Goal: Information Seeking & Learning: Learn about a topic

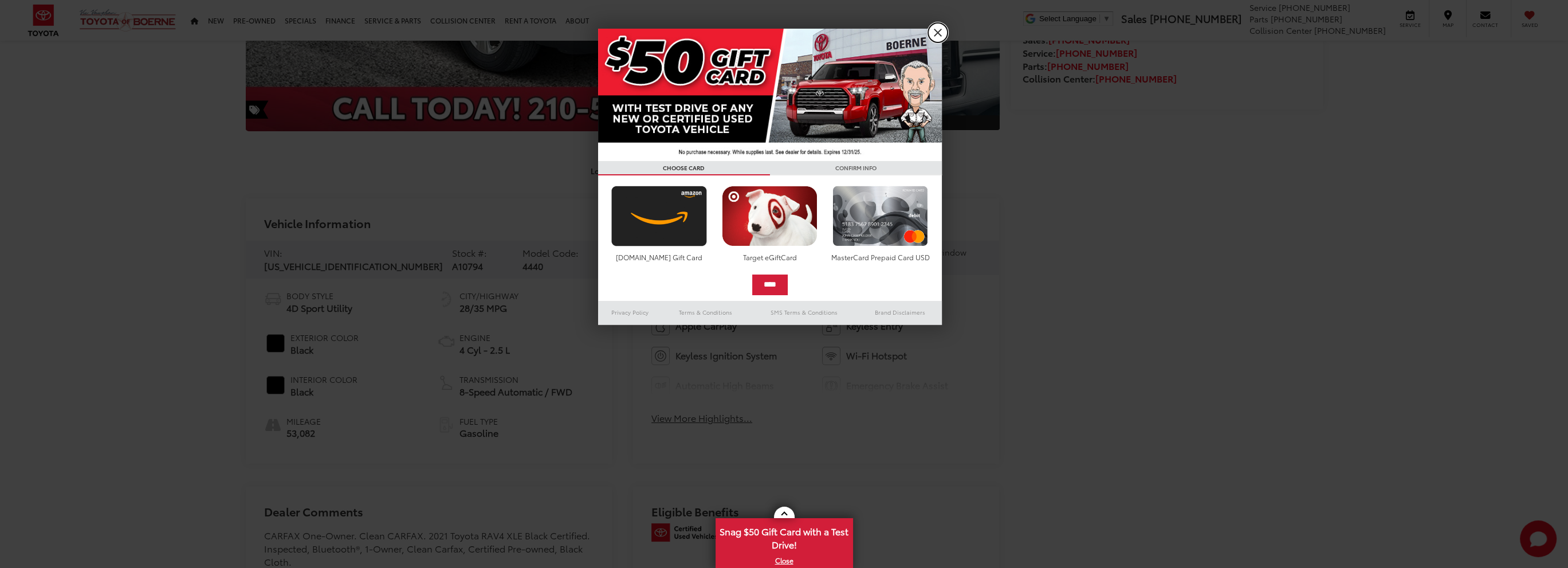
click at [933, 31] on link "X" at bounding box center [938, 33] width 20 height 20
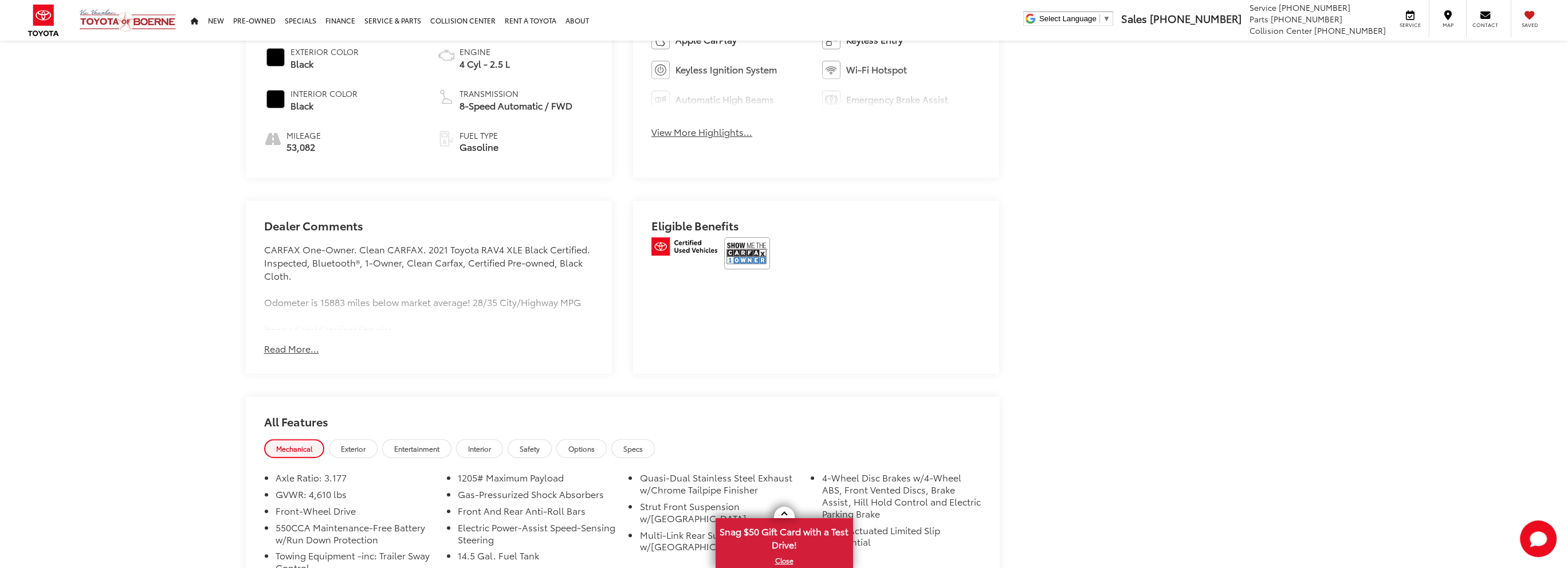
scroll to position [688, 0]
click at [734, 245] on img at bounding box center [746, 253] width 46 height 32
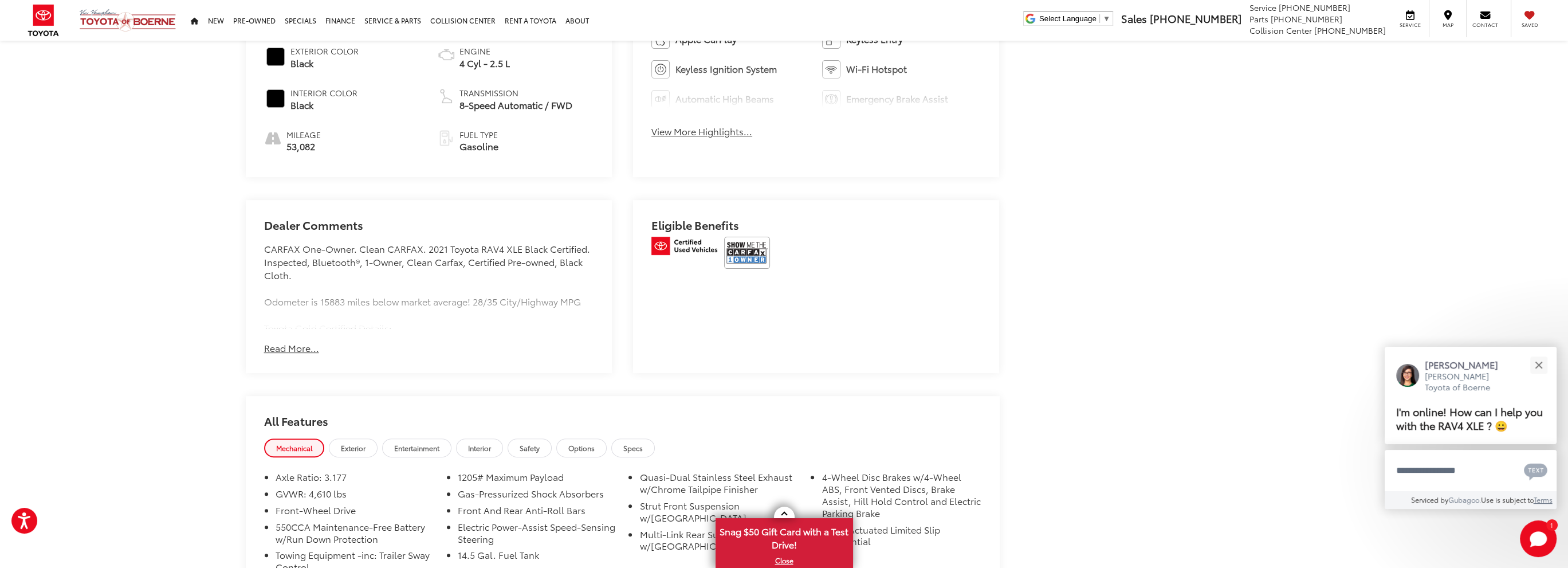
click at [102, 217] on div "[PERSON_NAME] Toyota of Boerne Used Vehicles 2021 Toyota RAV4 XLE Confirm Avail…" at bounding box center [784, 251] width 1568 height 1796
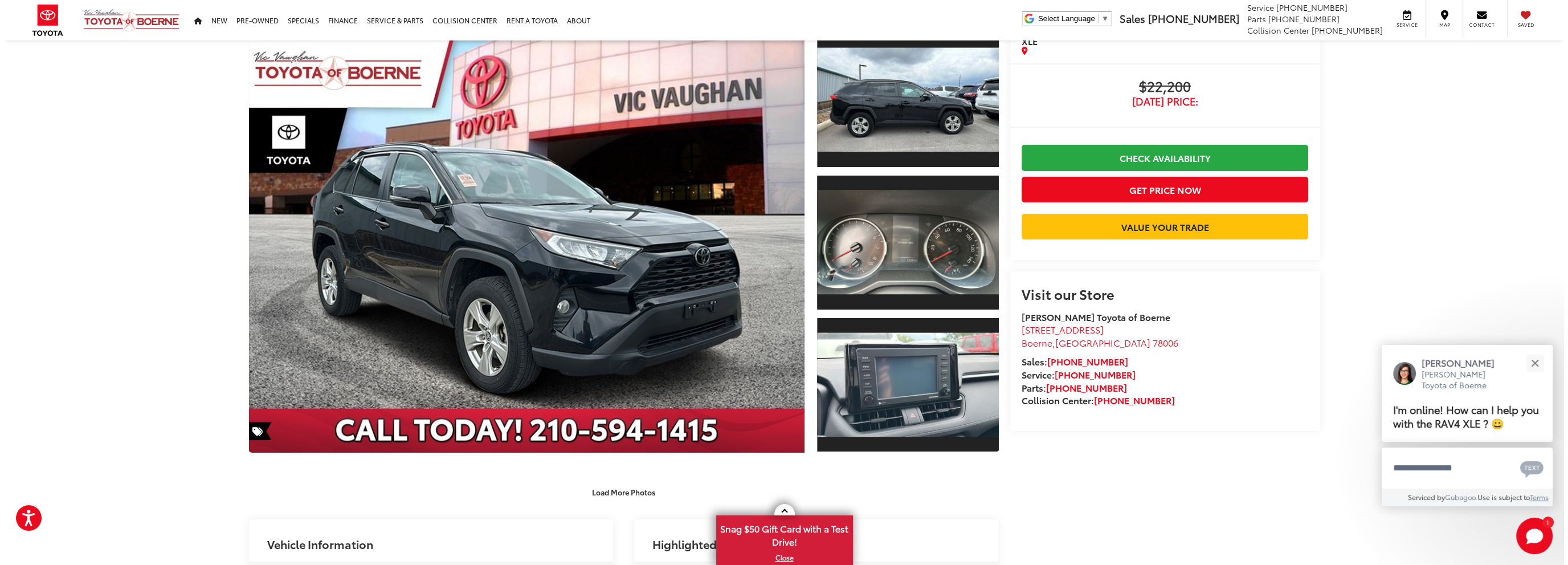
scroll to position [57, 0]
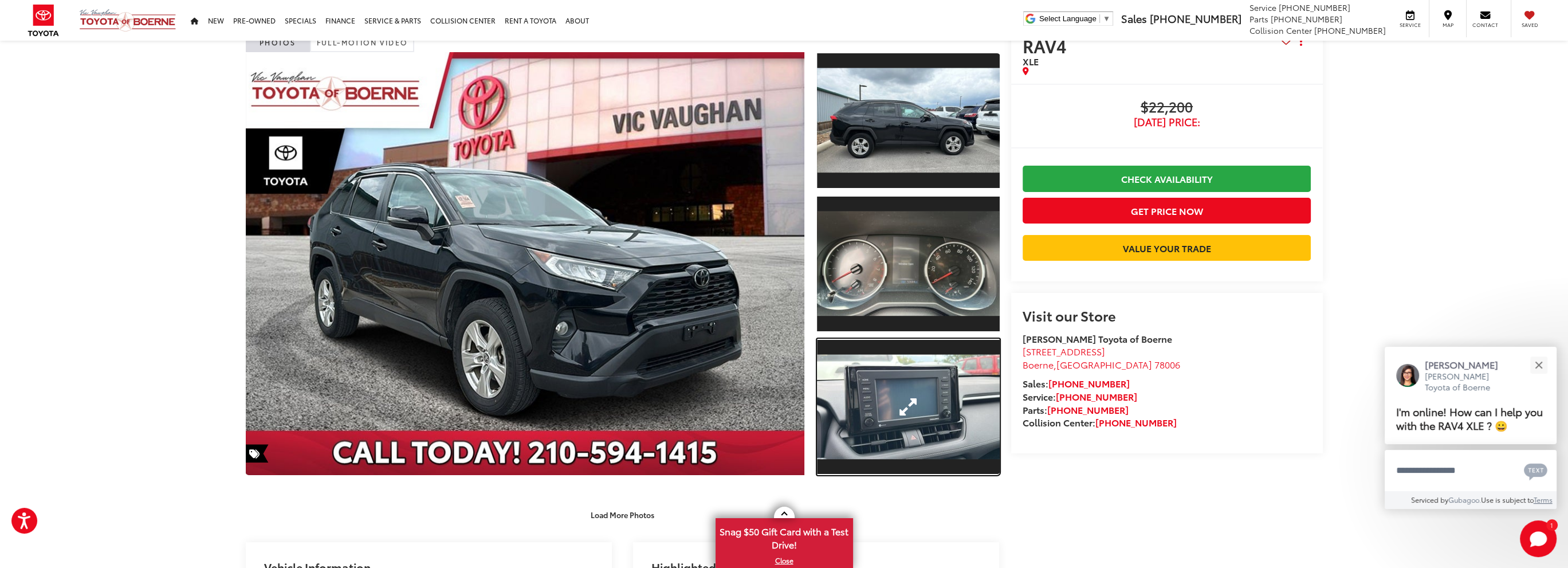
drag, startPoint x: 909, startPoint y: 363, endPoint x: 902, endPoint y: 364, distance: 7.1
click at [909, 363] on link "Expand Photo 3" at bounding box center [907, 407] width 182 height 137
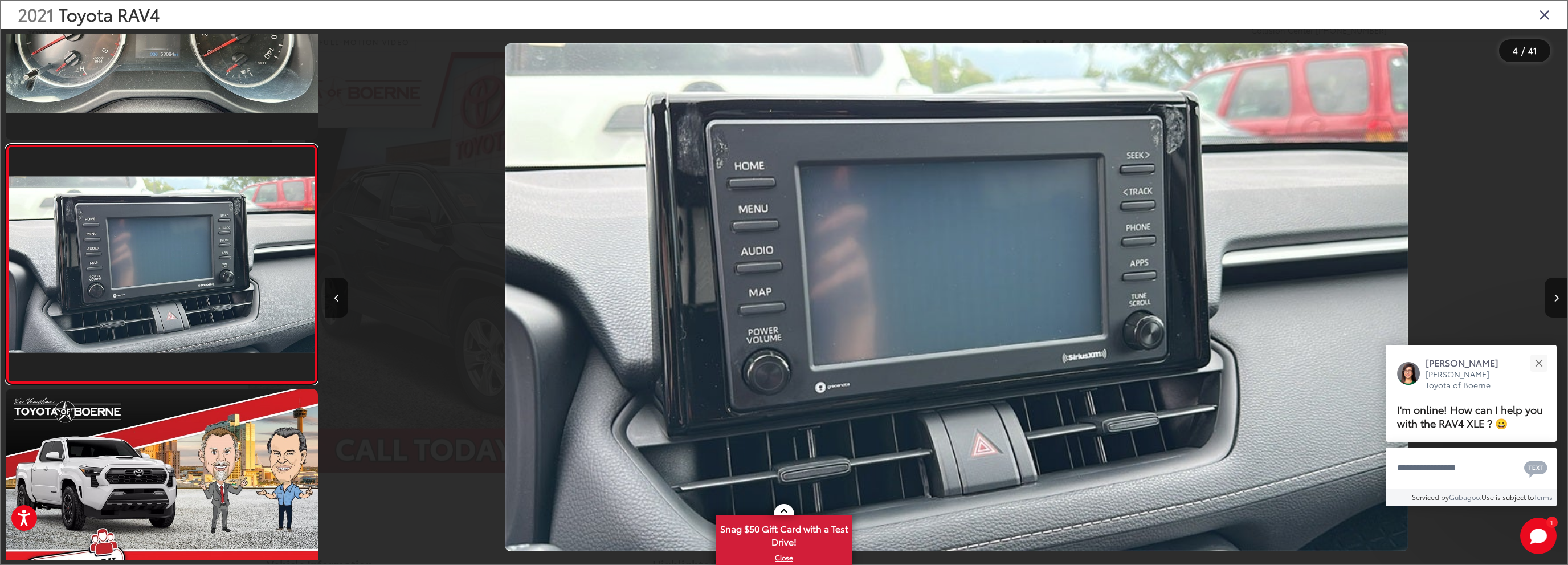
scroll to position [0, 3726]
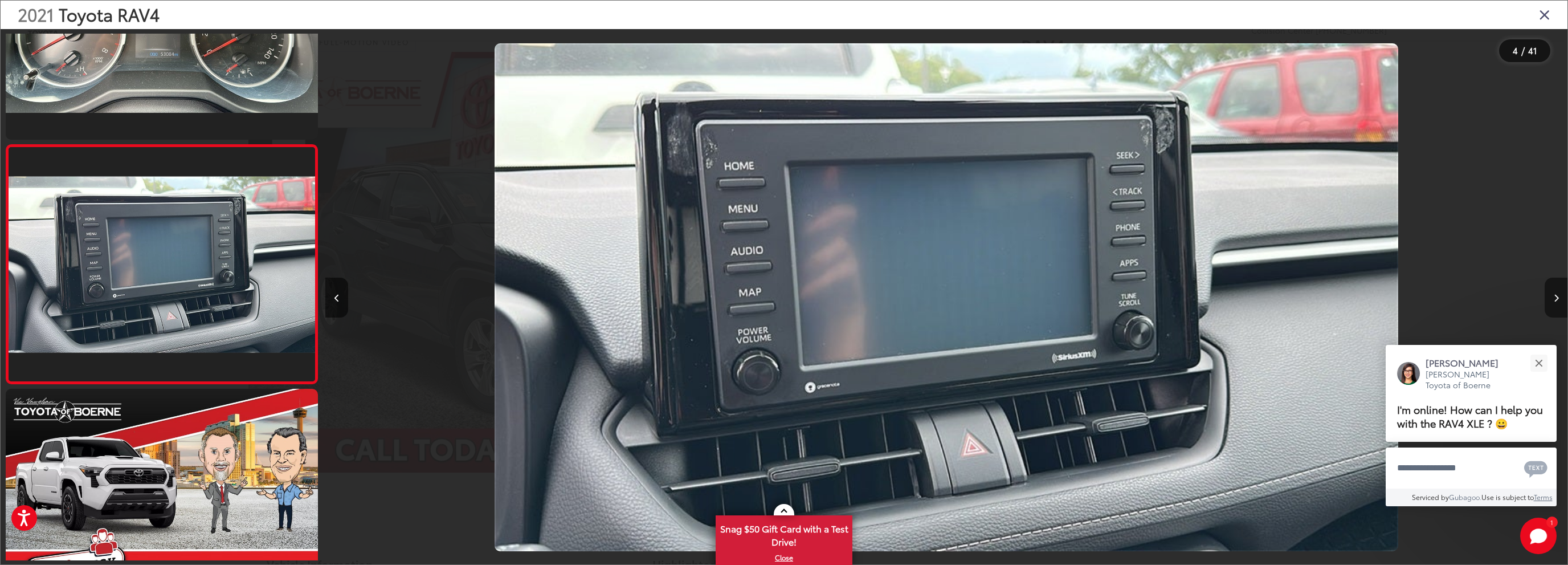
click at [1558, 297] on icon "Next image" at bounding box center [1555, 298] width 5 height 8
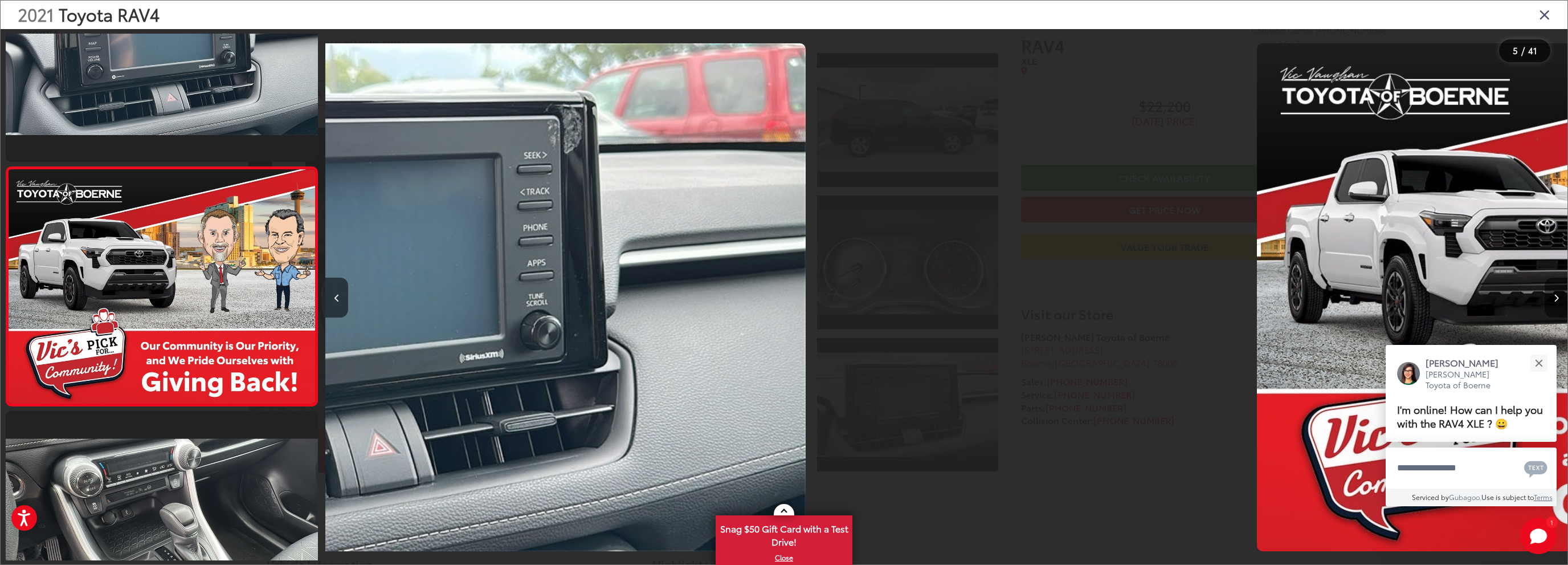
scroll to position [845, 0]
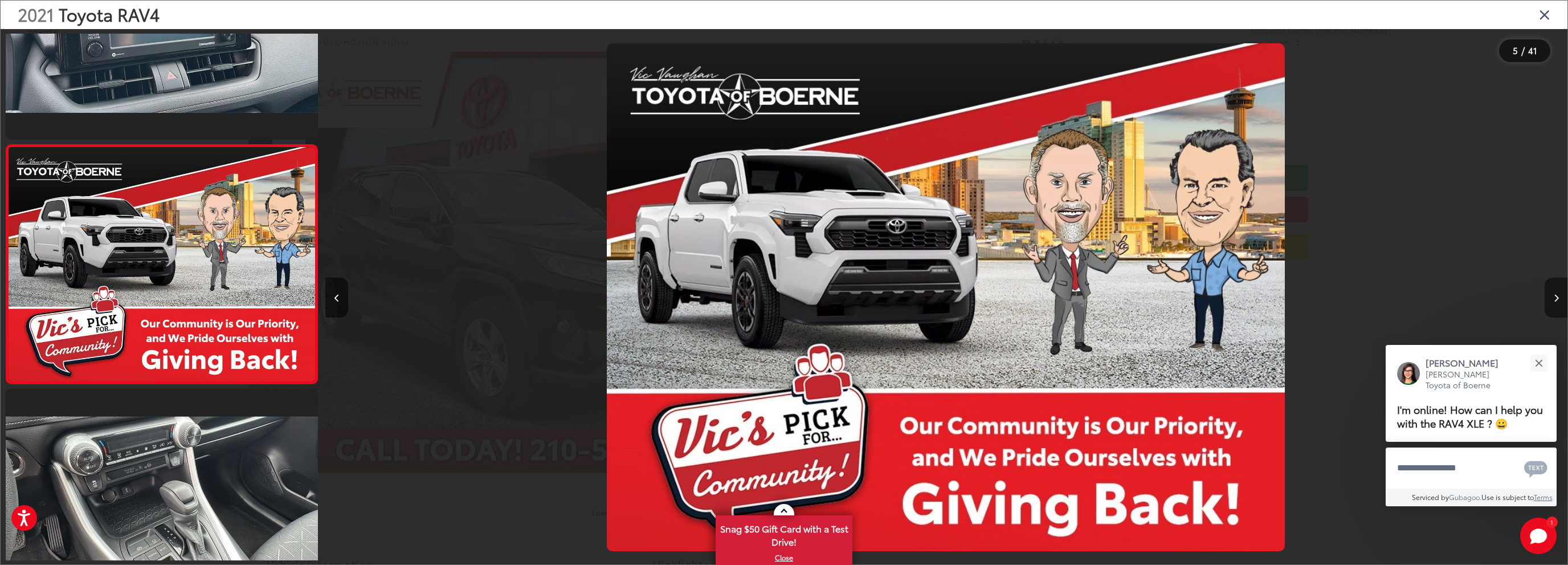
click at [1556, 297] on icon "Next image" at bounding box center [1555, 298] width 5 height 8
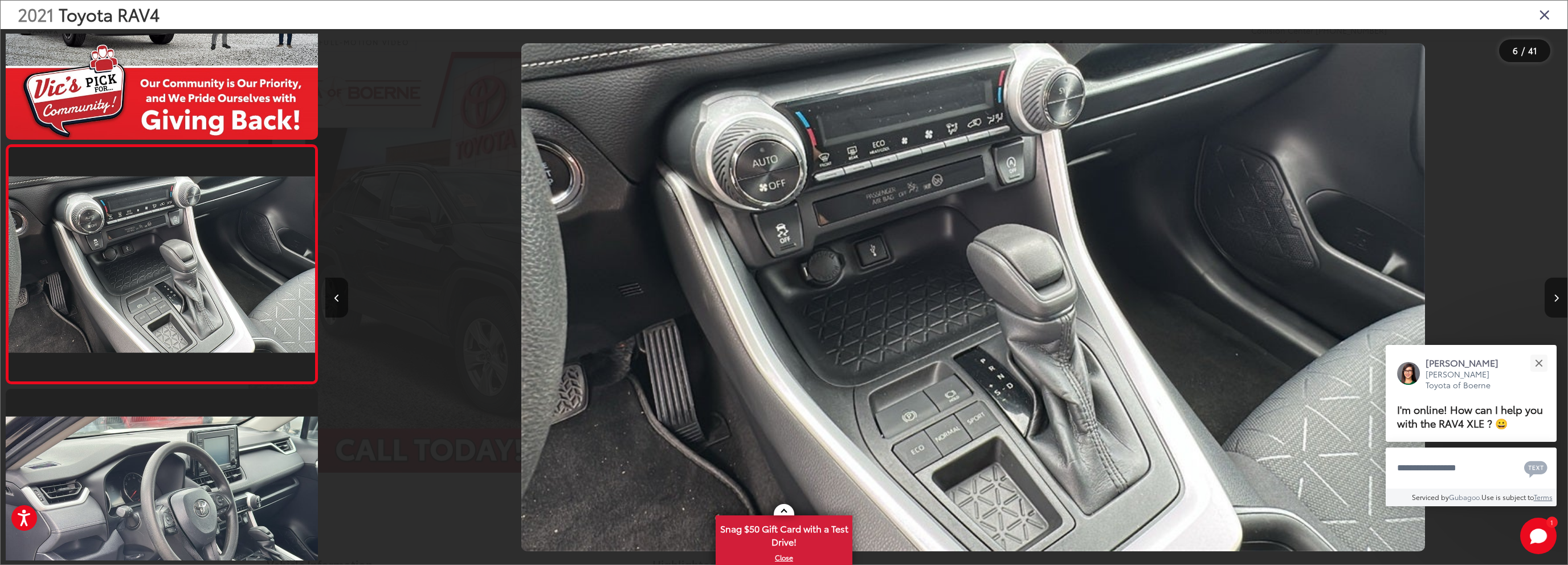
scroll to position [0, 6210]
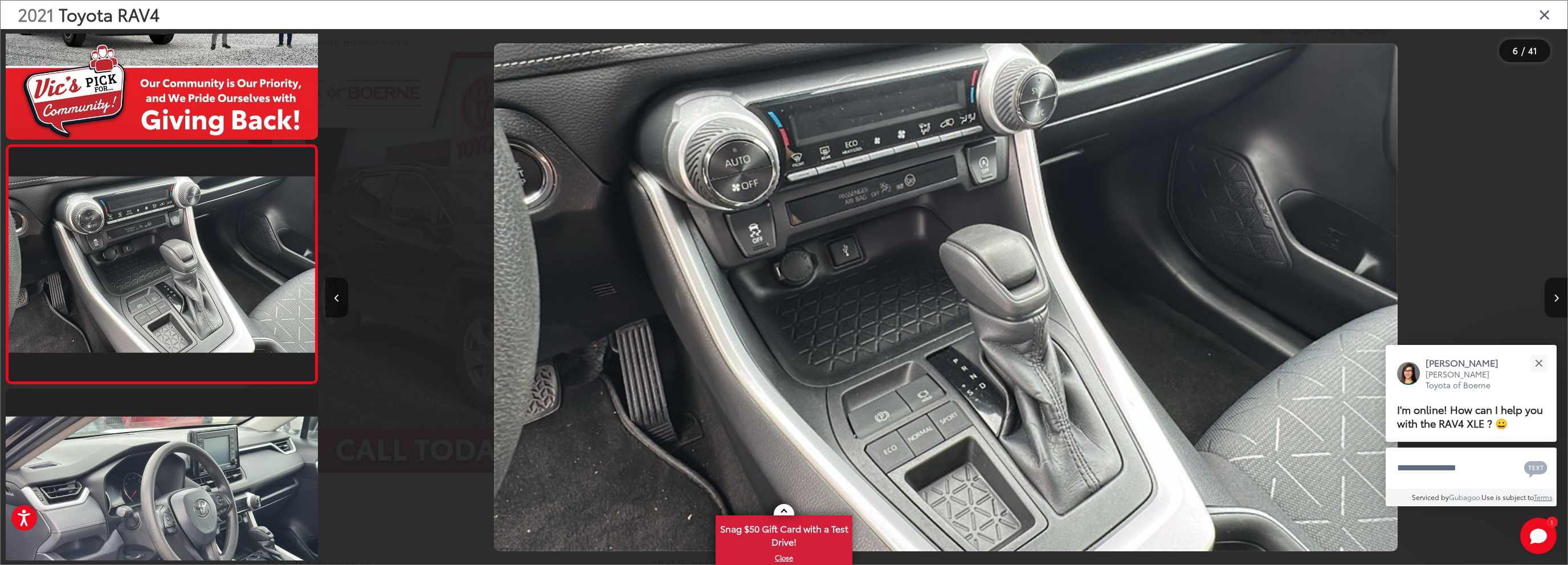
click at [1556, 297] on icon "Next image" at bounding box center [1555, 298] width 5 height 8
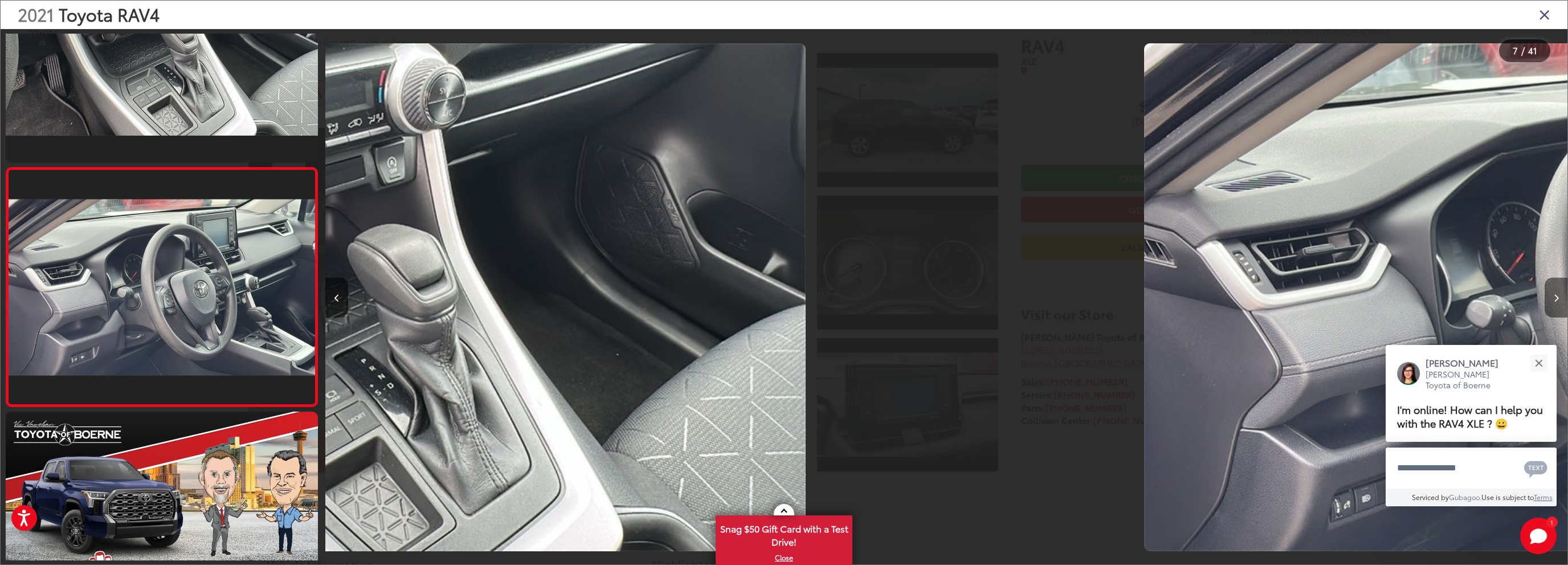
scroll to position [1322, 0]
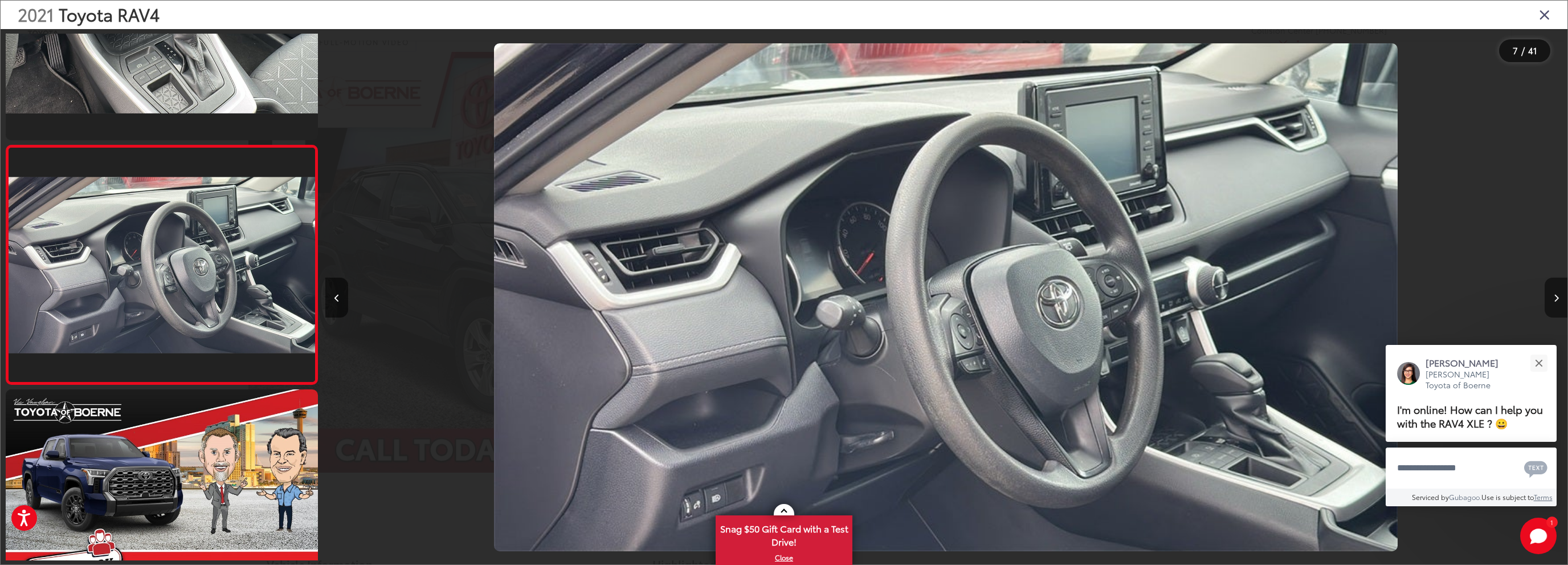
click at [1556, 297] on icon "Next image" at bounding box center [1555, 298] width 5 height 8
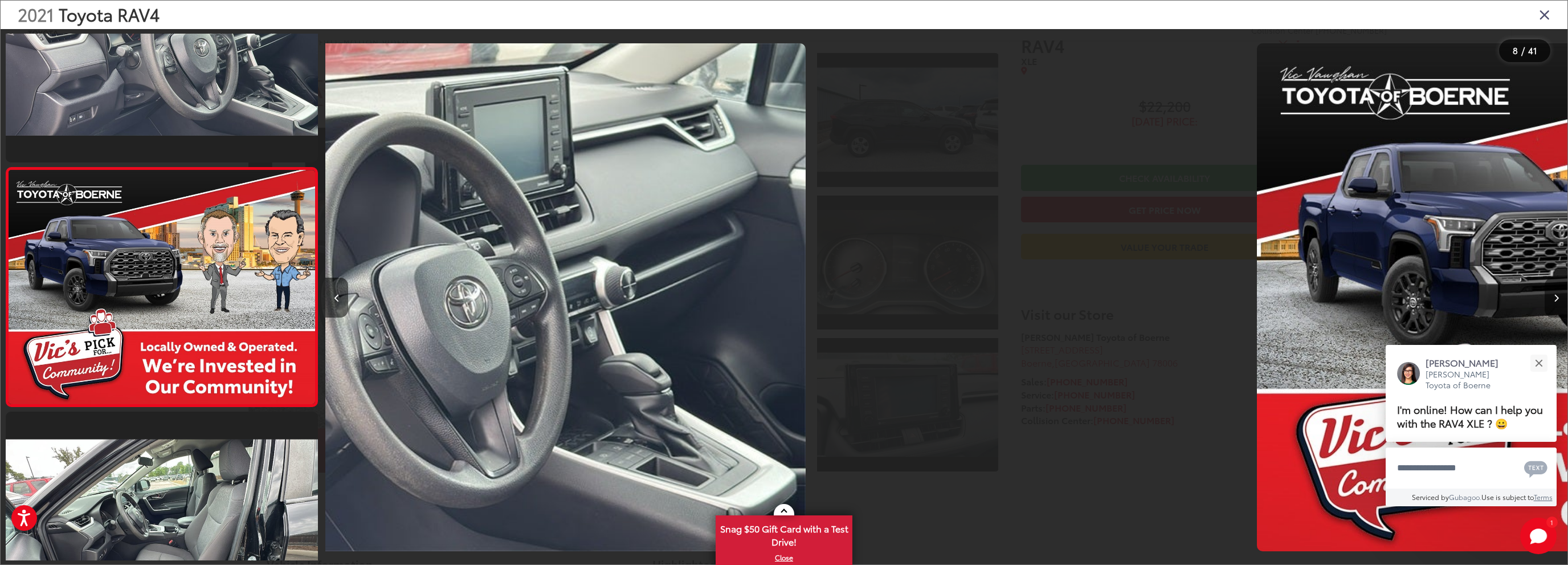
scroll to position [1561, 0]
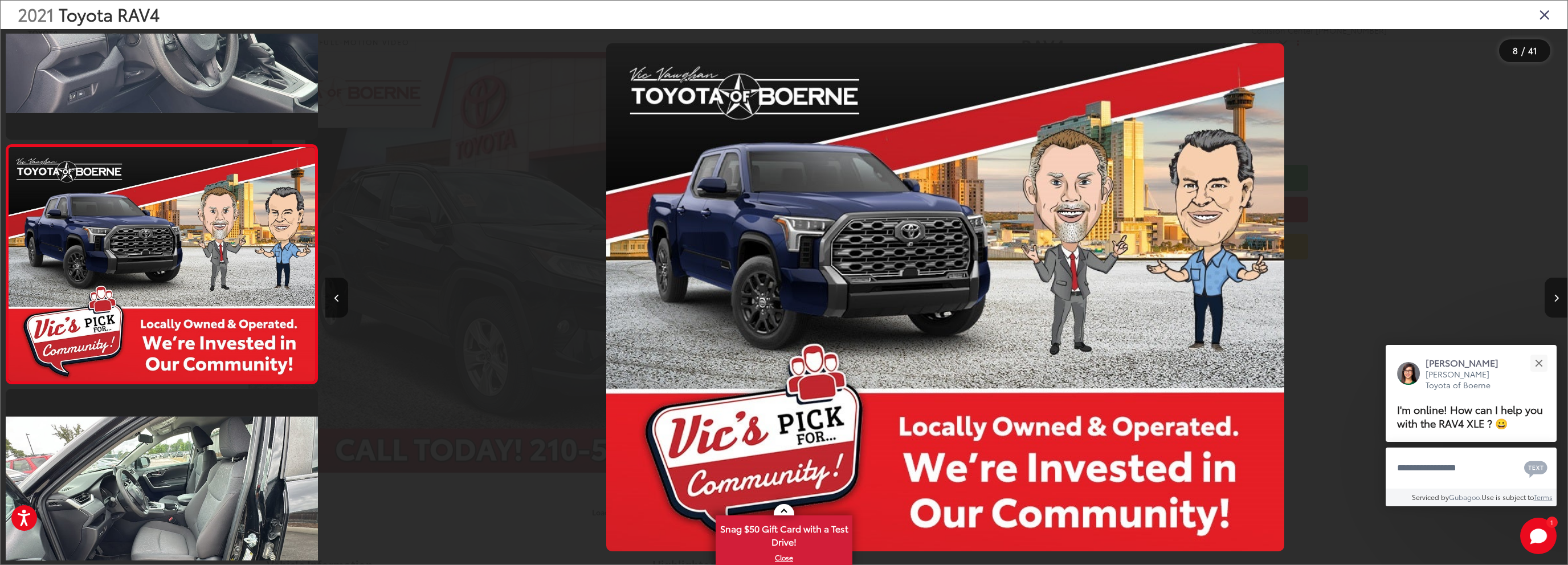
click at [1556, 297] on icon "Next image" at bounding box center [1555, 298] width 5 height 8
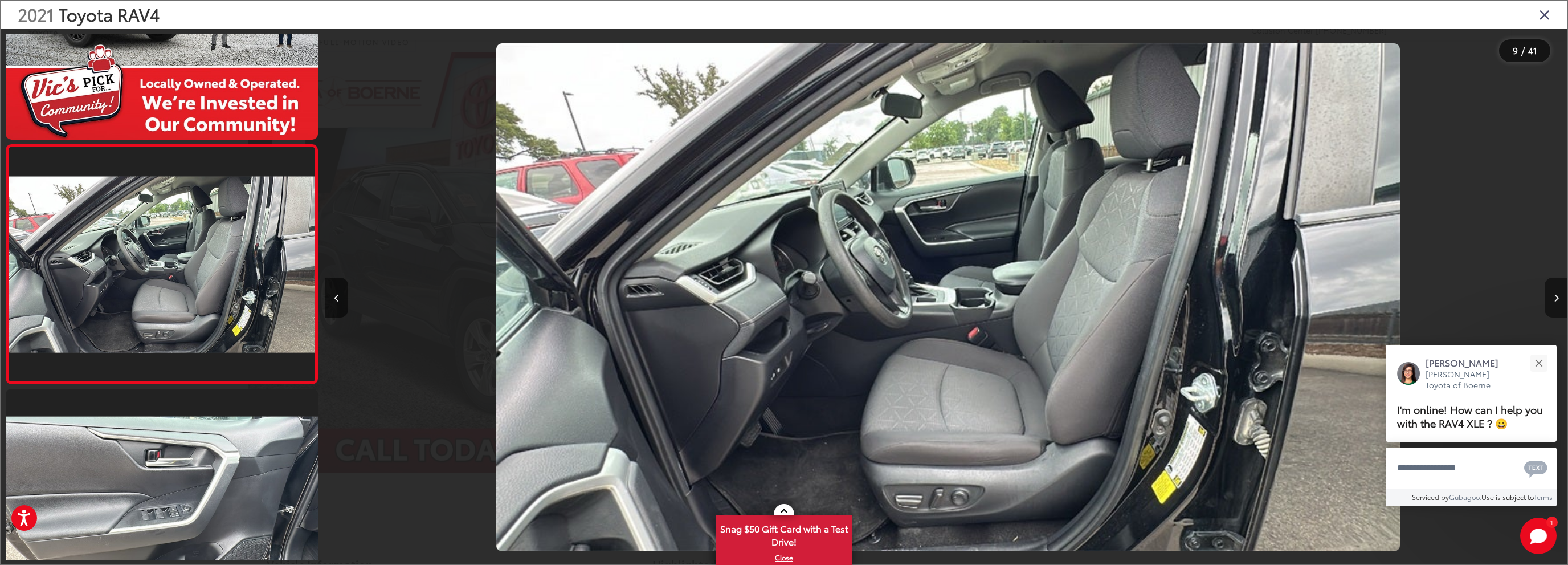
scroll to position [0, 9937]
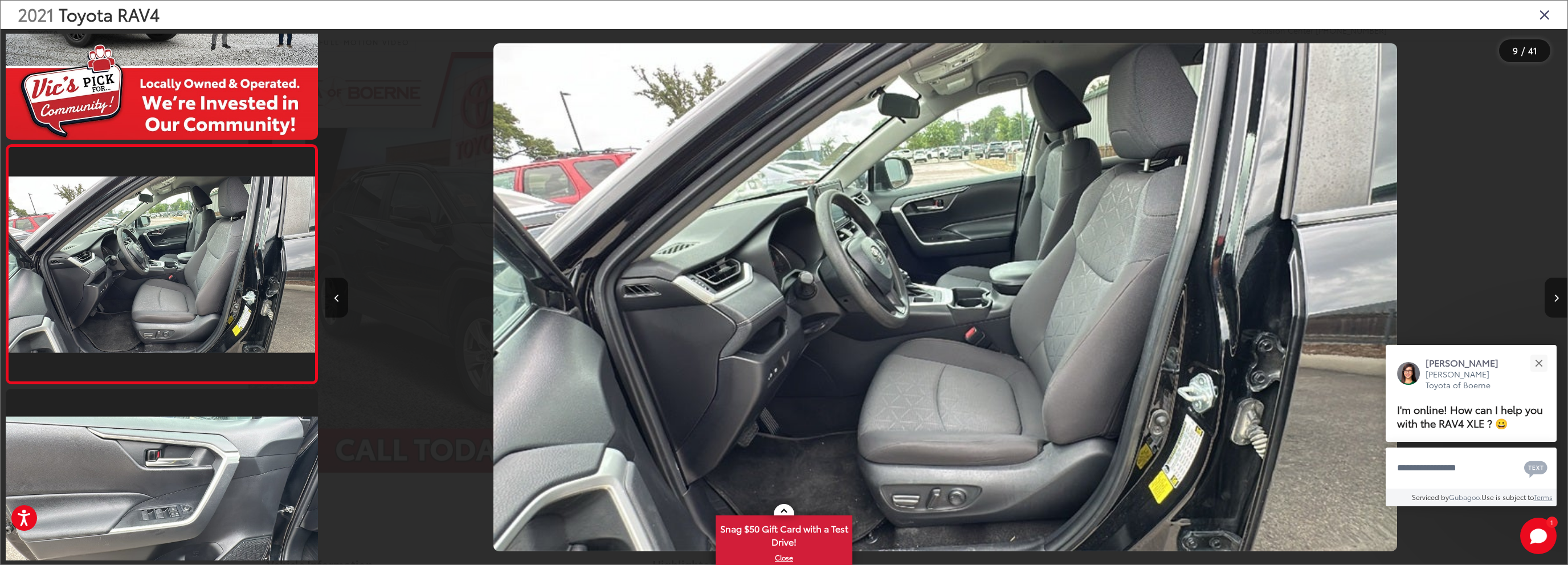
click at [1556, 297] on icon "Next image" at bounding box center [1555, 298] width 5 height 8
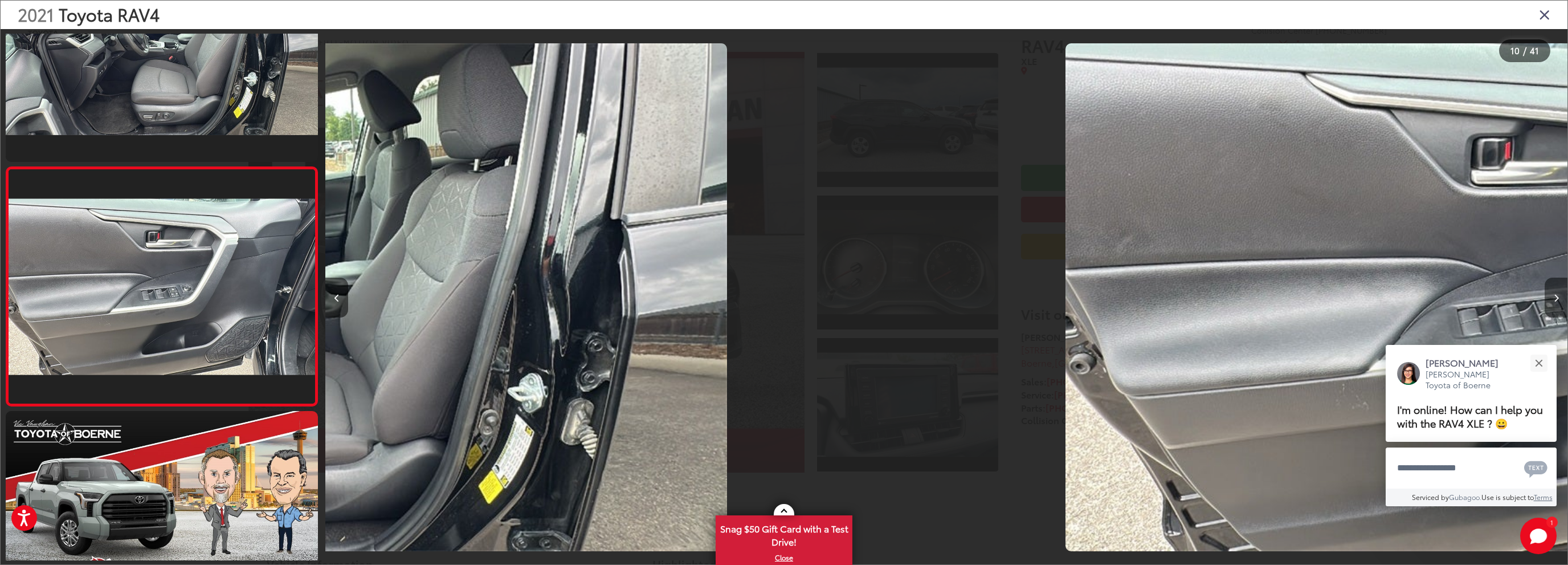
scroll to position [2039, 0]
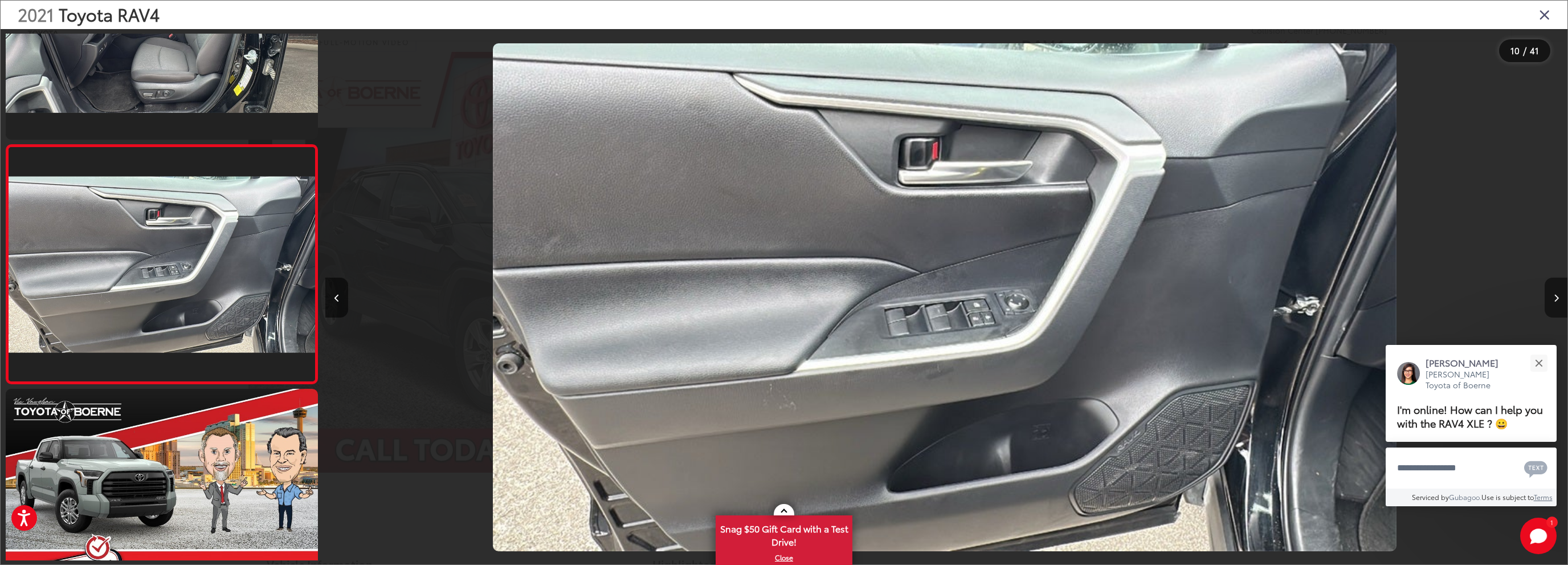
click at [1556, 297] on icon "Next image" at bounding box center [1555, 298] width 5 height 8
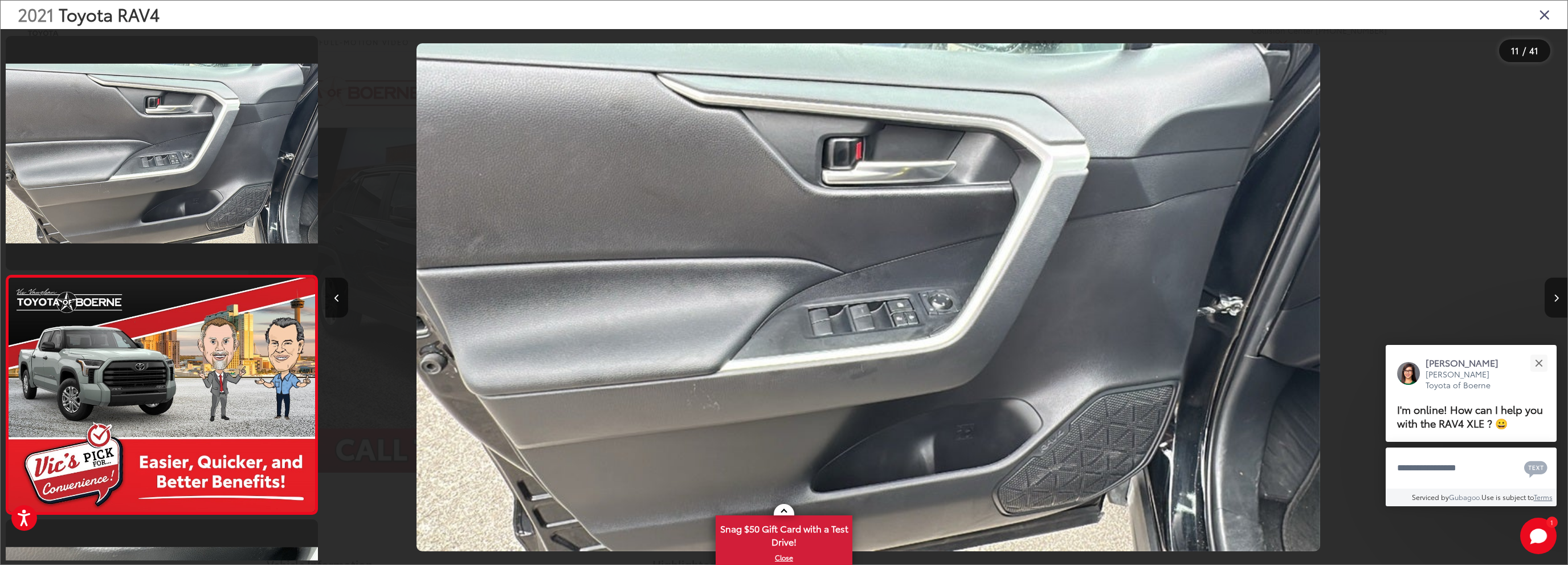
scroll to position [0, 0]
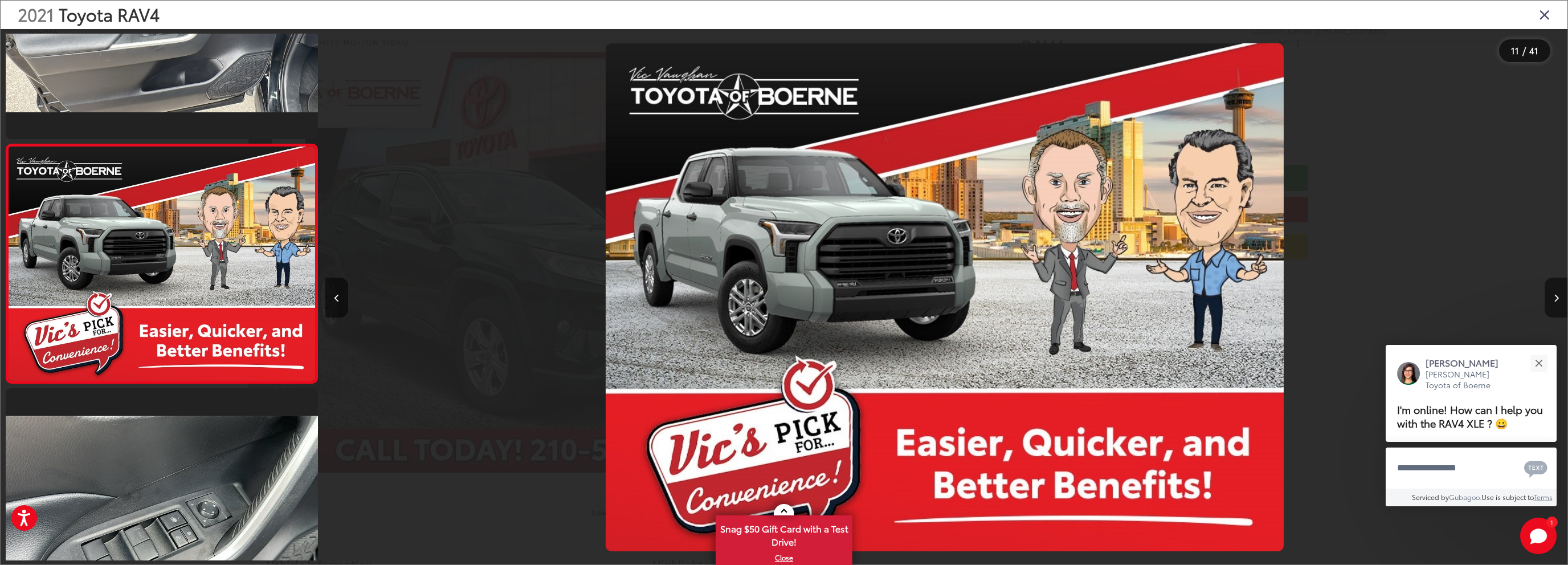
click at [1556, 297] on icon "Next image" at bounding box center [1555, 298] width 5 height 8
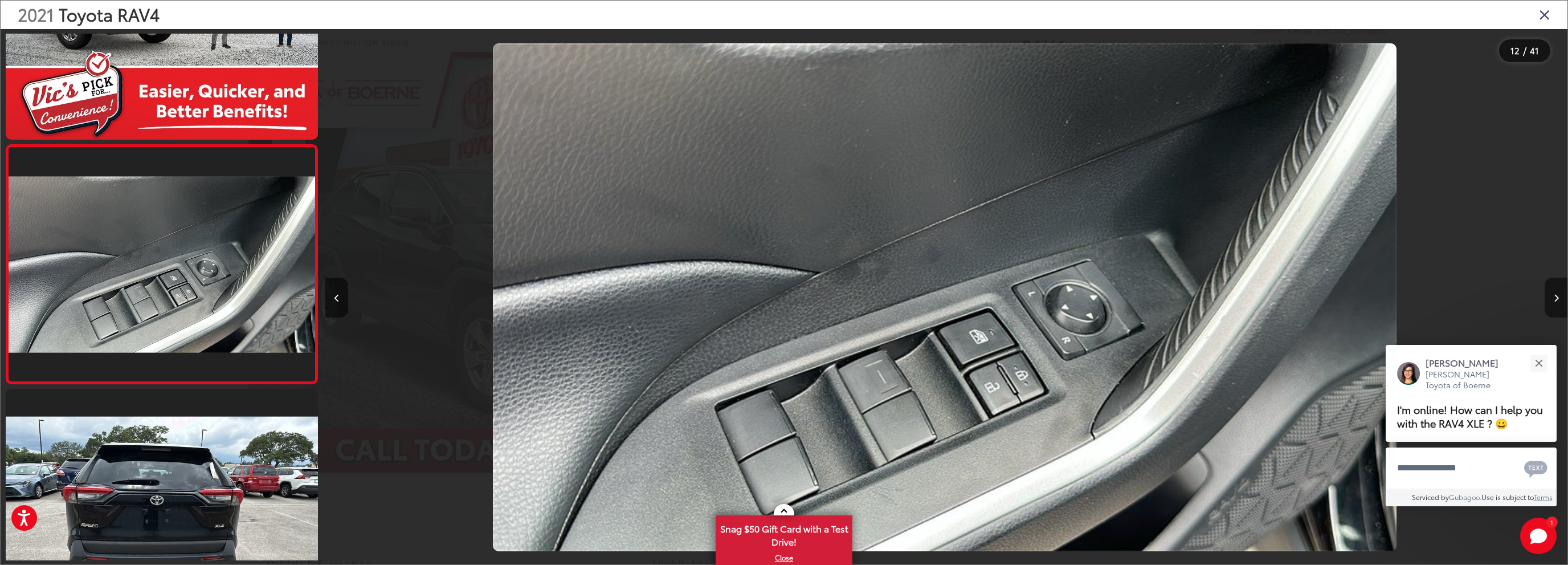
click at [1556, 297] on icon "Next image" at bounding box center [1555, 298] width 5 height 8
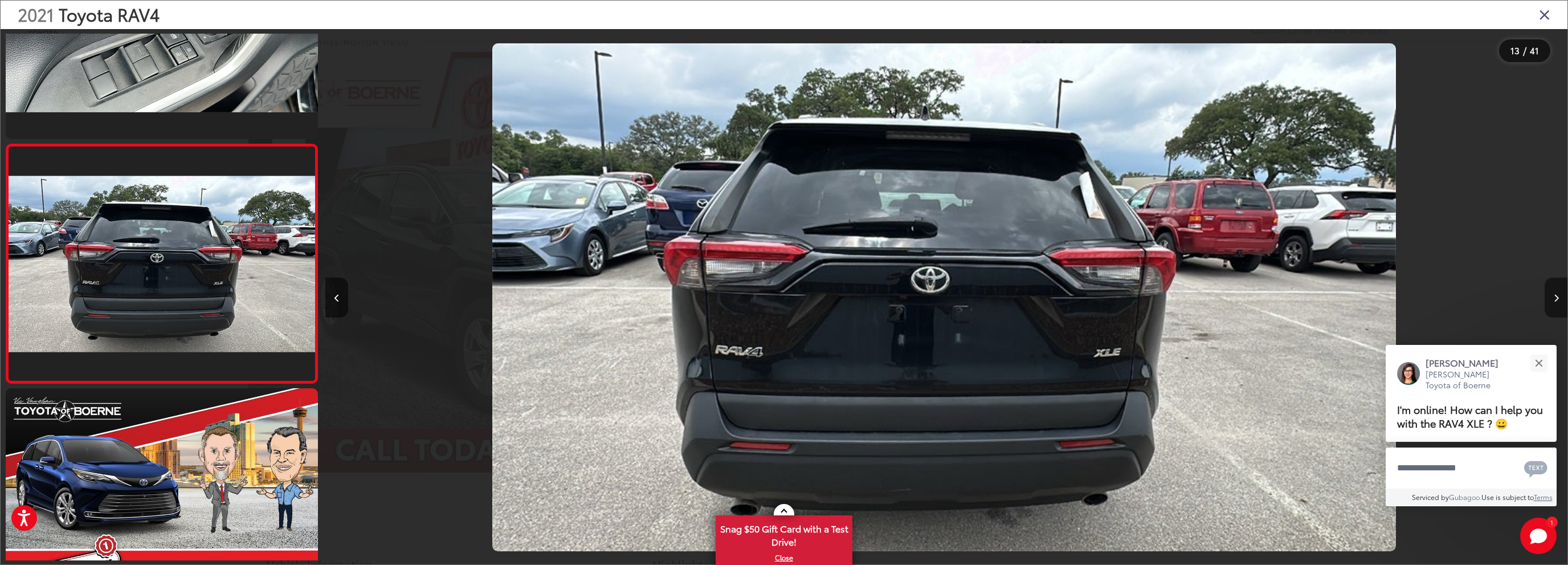
click at [1556, 297] on icon "Next image" at bounding box center [1555, 298] width 5 height 8
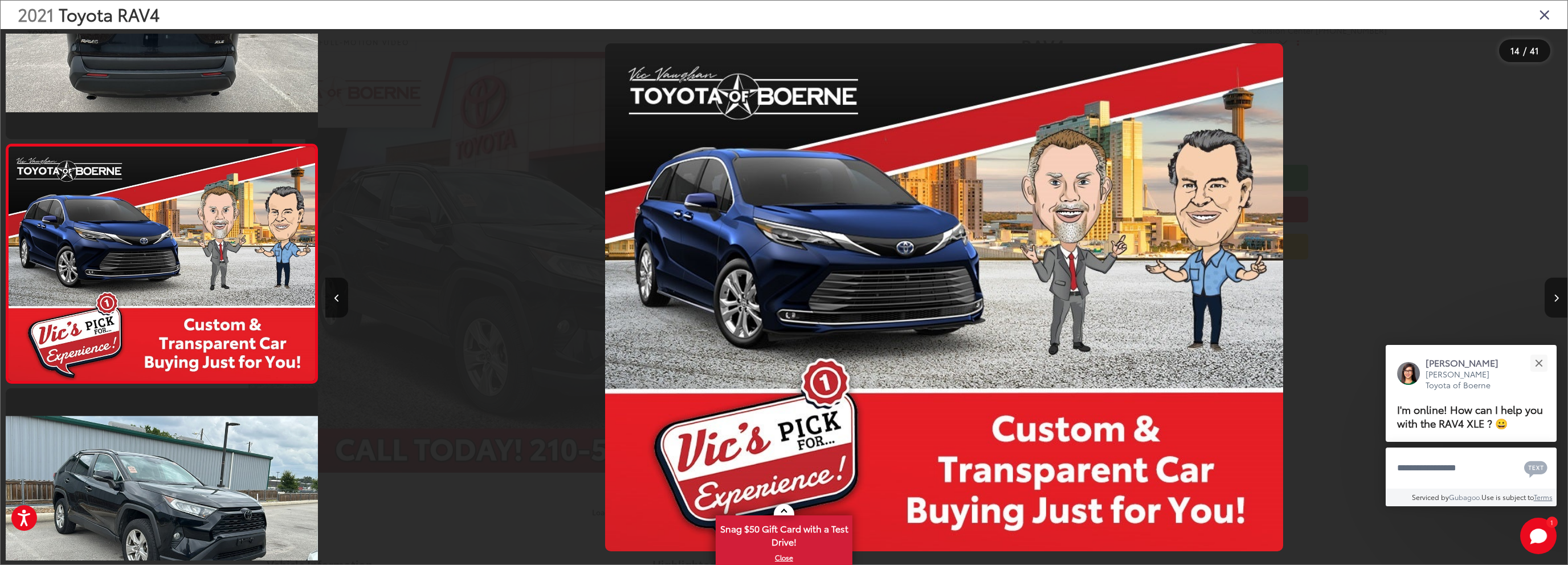
click at [1556, 297] on icon "Next image" at bounding box center [1555, 298] width 5 height 8
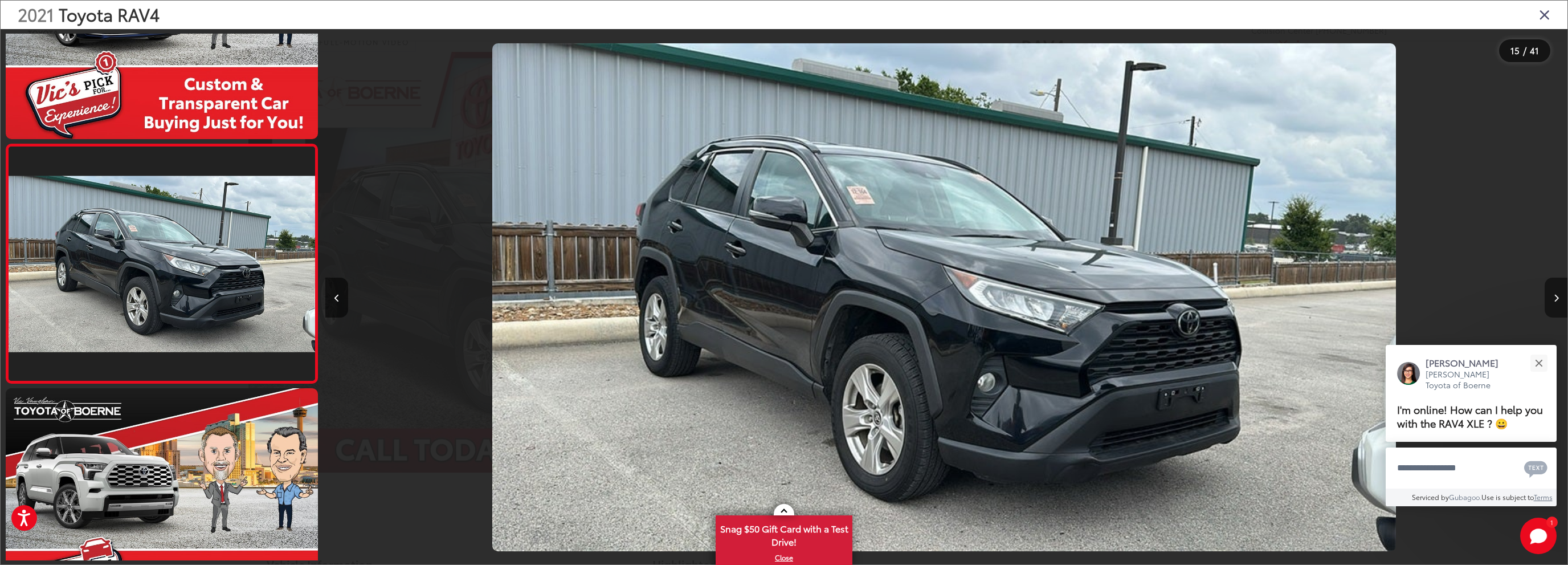
click at [1551, 294] on button "Next image" at bounding box center [1555, 297] width 23 height 40
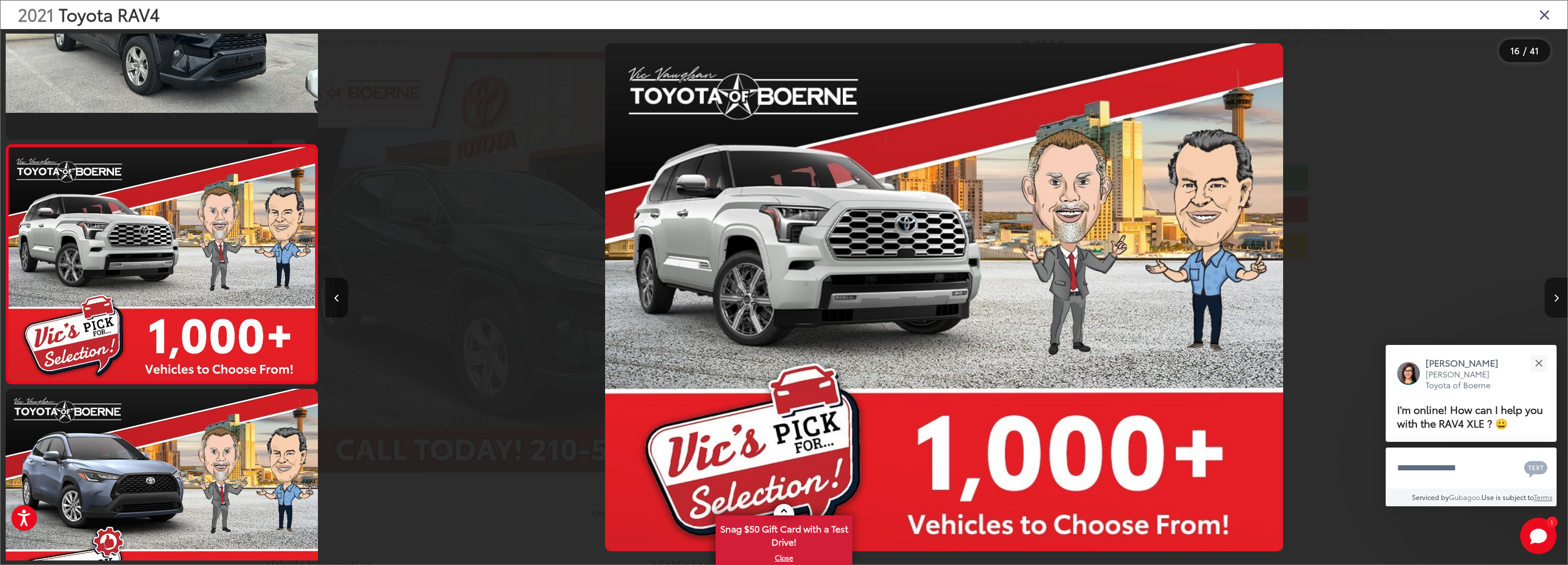
click at [1551, 294] on button "Next image" at bounding box center [1555, 297] width 23 height 40
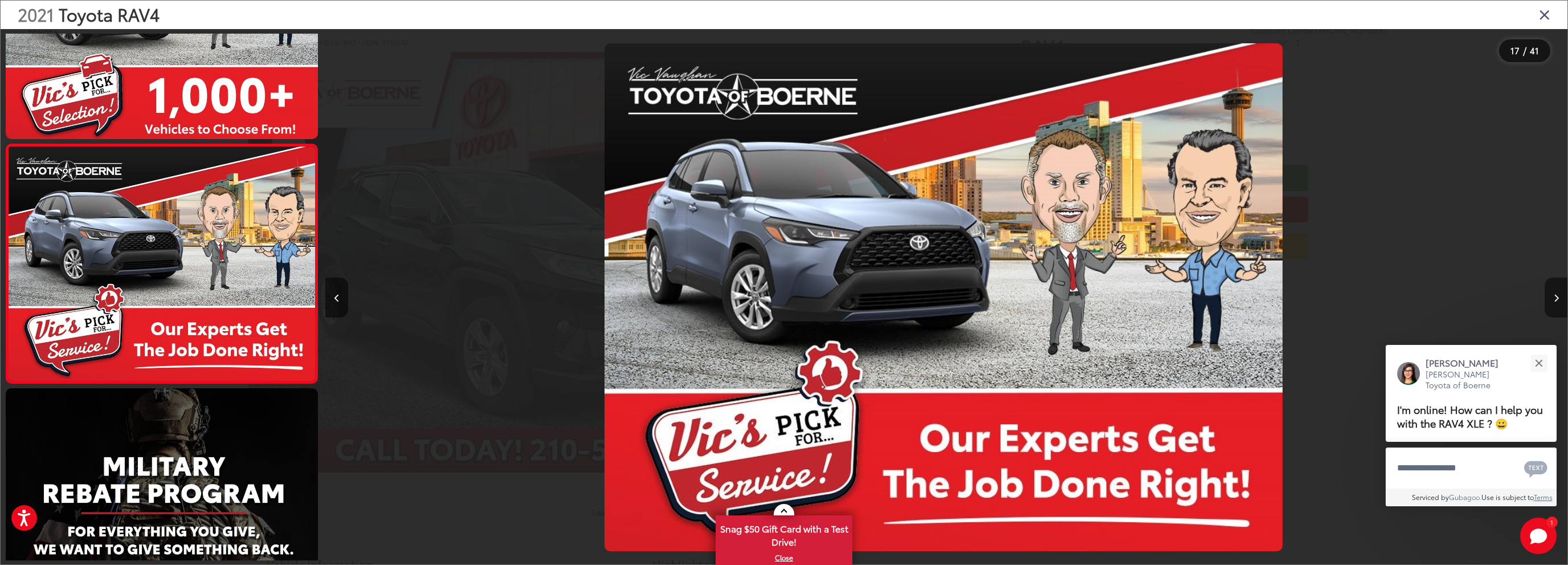
click at [1551, 294] on button "Next image" at bounding box center [1555, 297] width 23 height 40
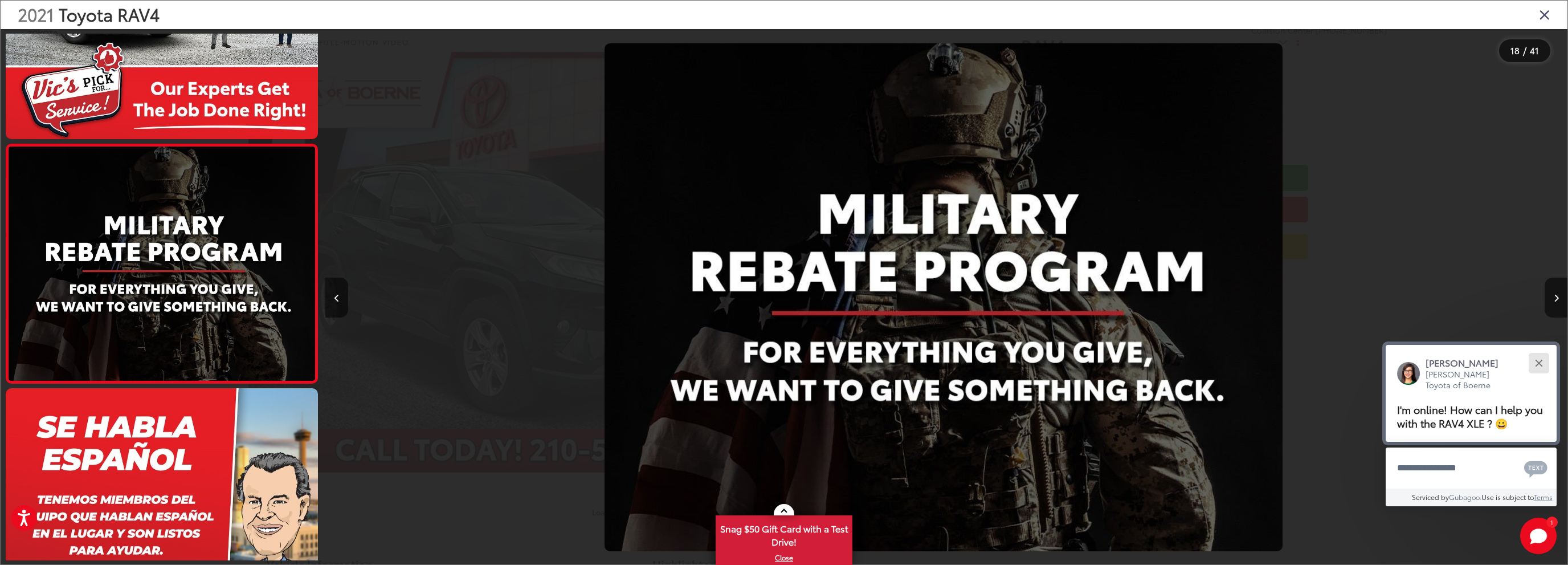
click at [1539, 357] on button "Close" at bounding box center [1538, 362] width 24 height 24
